Goal: Find specific page/section: Find specific page/section

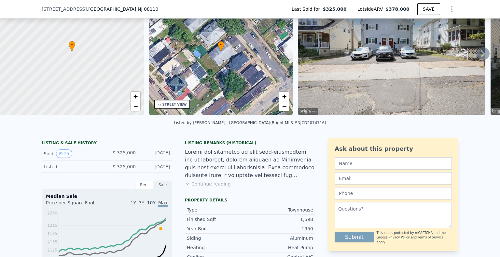
scroll to position [127, 0]
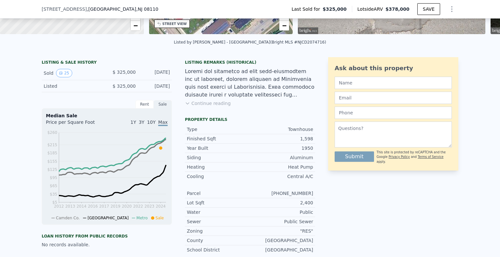
click at [232, 73] on div at bounding box center [250, 83] width 130 height 31
click at [207, 107] on button "Continue reading" at bounding box center [208, 103] width 46 height 7
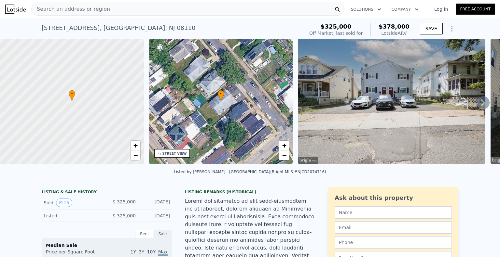
scroll to position [0, 0]
click at [115, 10] on div "Search an address or region" at bounding box center [187, 9] width 313 height 13
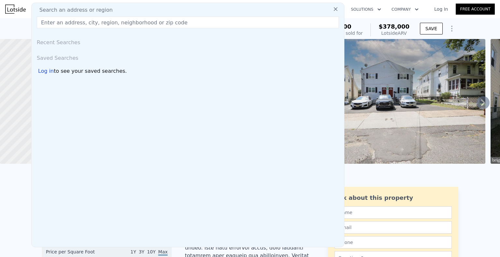
click at [107, 8] on div "Search an address or region" at bounding box center [187, 10] width 307 height 8
click at [115, 23] on input "text" at bounding box center [188, 23] width 302 height 12
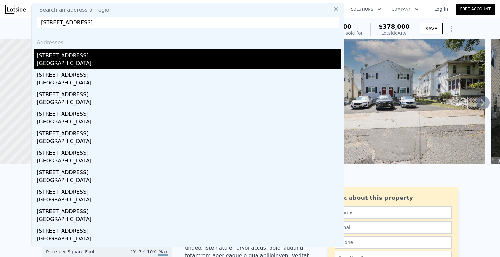
type input "[STREET_ADDRESS]"
click at [70, 56] on div "[STREET_ADDRESS]" at bounding box center [189, 54] width 304 height 10
